Goal: Task Accomplishment & Management: Manage account settings

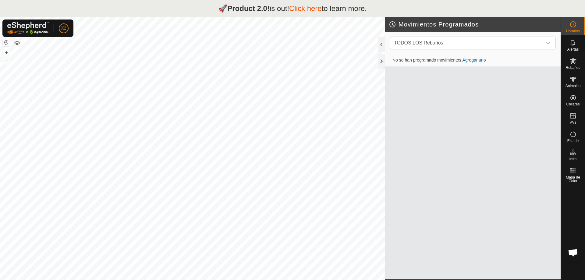
click at [311, 9] on link "Click here" at bounding box center [305, 8] width 33 height 8
click at [237, 8] on strong "Product 2.0!" at bounding box center [248, 8] width 42 height 8
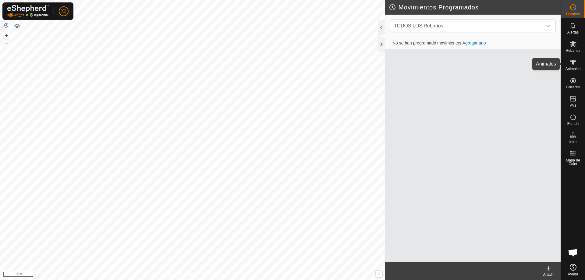
click at [572, 59] on icon at bounding box center [573, 62] width 7 height 7
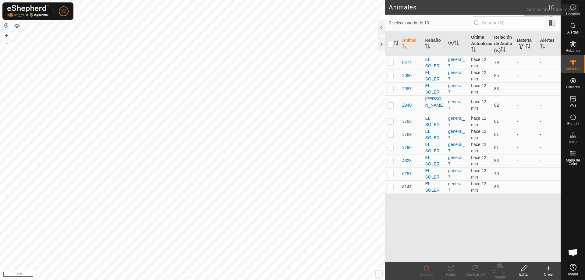
click at [554, 28] on app-column-selector at bounding box center [551, 23] width 12 height 12
click at [553, 24] on span at bounding box center [552, 23] width 10 height 10
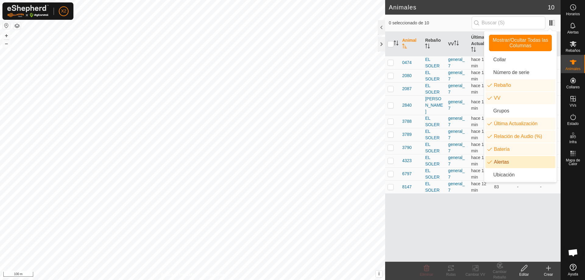
click at [464, 229] on div "Animal Rebaño VV Última Actualización Relación de Audio (%) Batería Alertas 047…" at bounding box center [473, 147] width 176 height 230
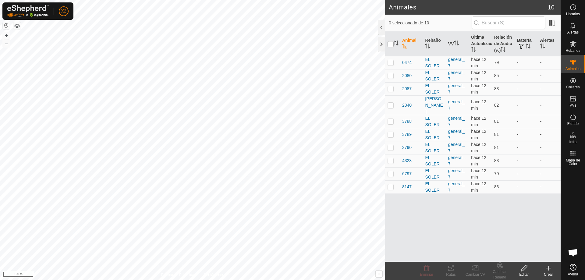
click at [390, 46] on input "checkbox" at bounding box center [391, 44] width 6 height 6
checkbox input "true"
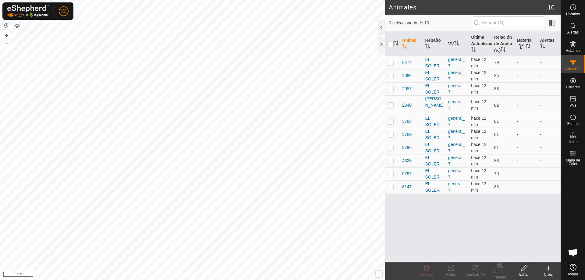
checkbox input "true"
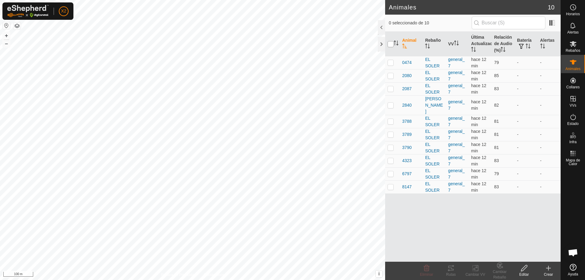
checkbox input "true"
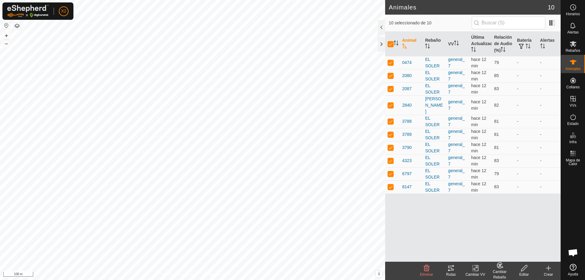
click at [455, 270] on tracks-svg-icon at bounding box center [451, 268] width 24 height 7
